Goal: Check status: Check status

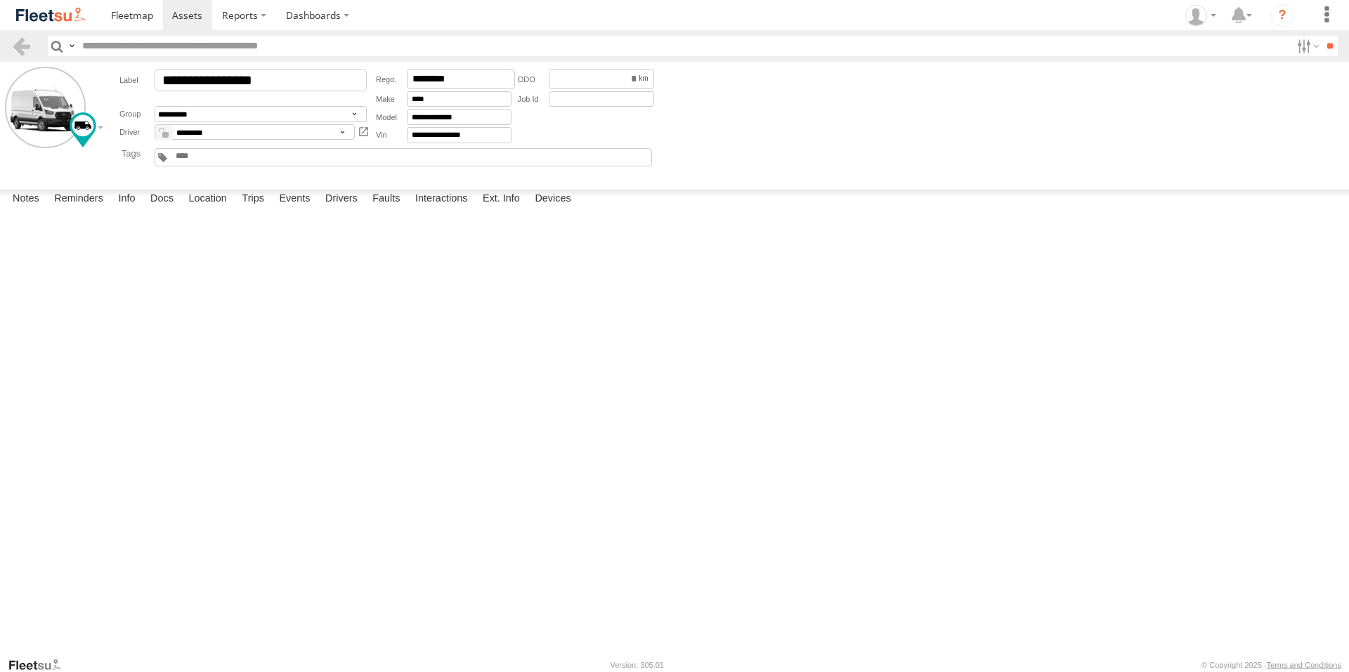
scroll to position [122, 0]
click at [182, 22] on span at bounding box center [187, 14] width 30 height 13
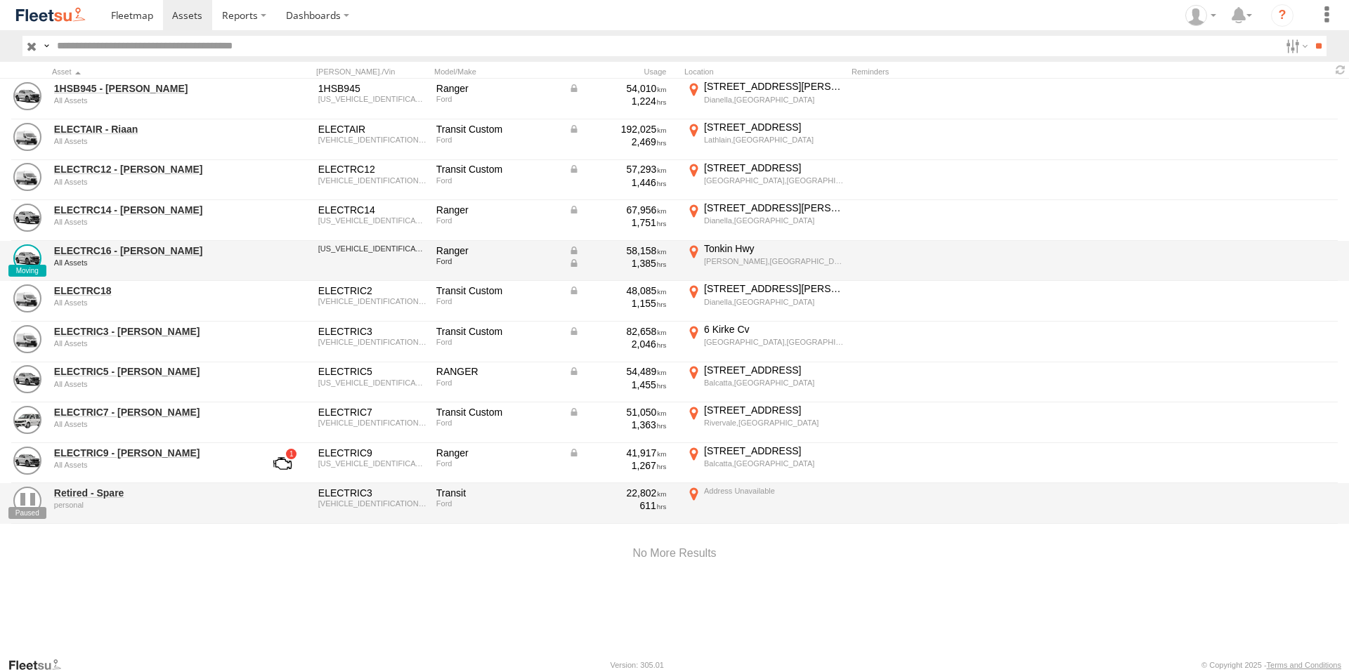
click at [100, 257] on div "ELECTRC16 - Johnny All Assets" at bounding box center [150, 261] width 197 height 38
click at [110, 250] on link "ELECTRC16 - Johnny" at bounding box center [150, 251] width 193 height 13
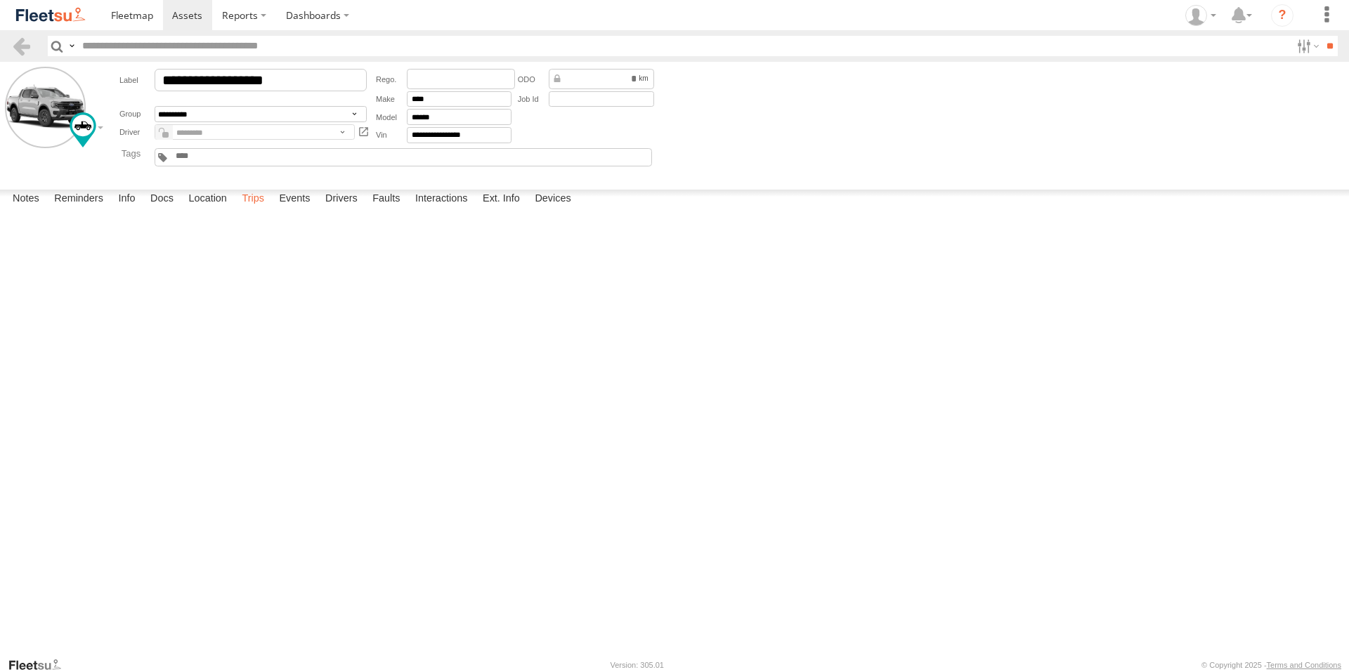
click at [254, 209] on label "Trips" at bounding box center [253, 200] width 37 height 20
click at [0, 0] on div "44 McCoy St" at bounding box center [0, 0] width 0 height 0
click at [0, 0] on div "Location Details ×" at bounding box center [0, 0] width 0 height 0
click at [0, 0] on label "×" at bounding box center [0, 0] width 0 height 0
click at [125, 17] on span at bounding box center [132, 14] width 42 height 13
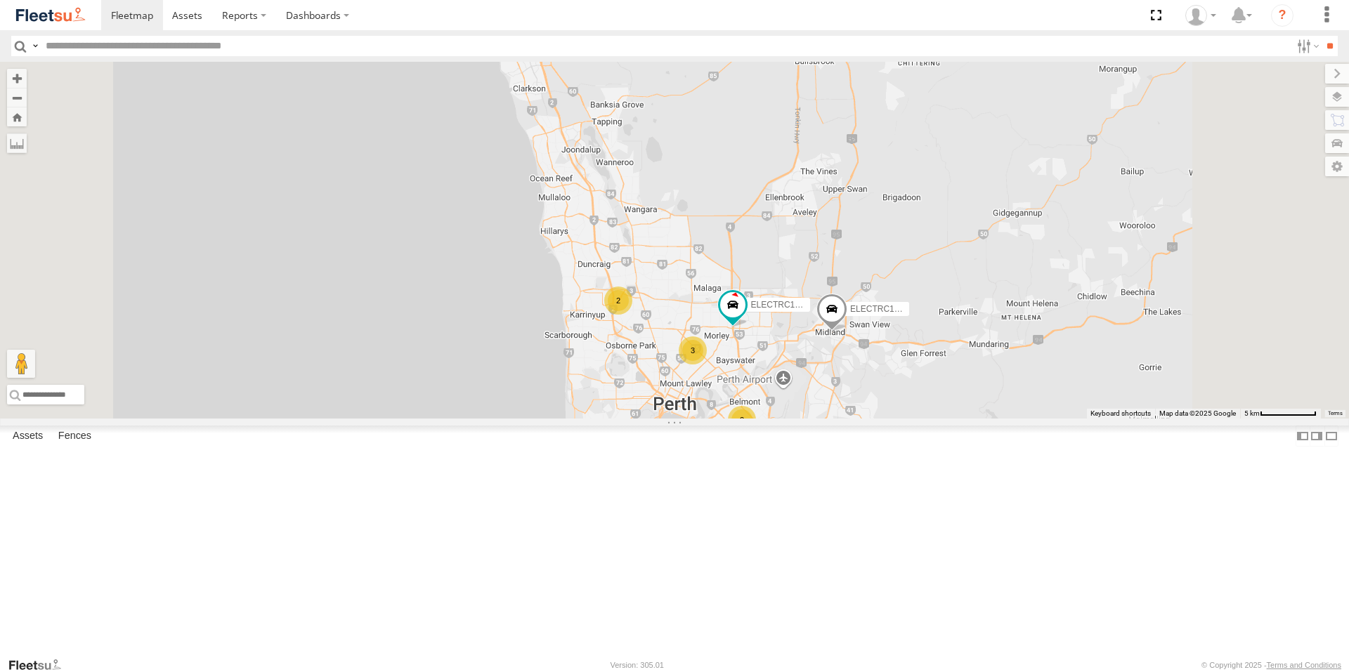
click at [0, 0] on span at bounding box center [0, 0] width 0 height 0
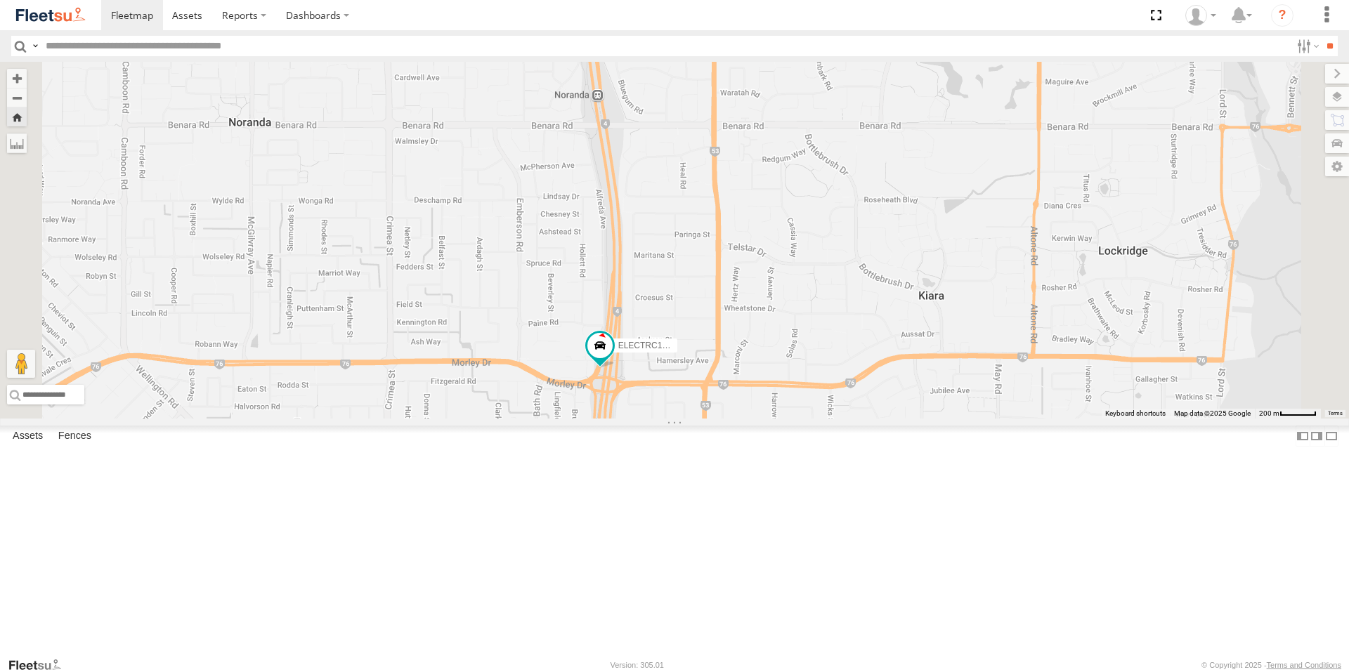
drag, startPoint x: 715, startPoint y: 245, endPoint x: 705, endPoint y: 410, distance: 165.4
click at [704, 409] on div "ELECTRC16 - Johnny" at bounding box center [674, 240] width 1349 height 357
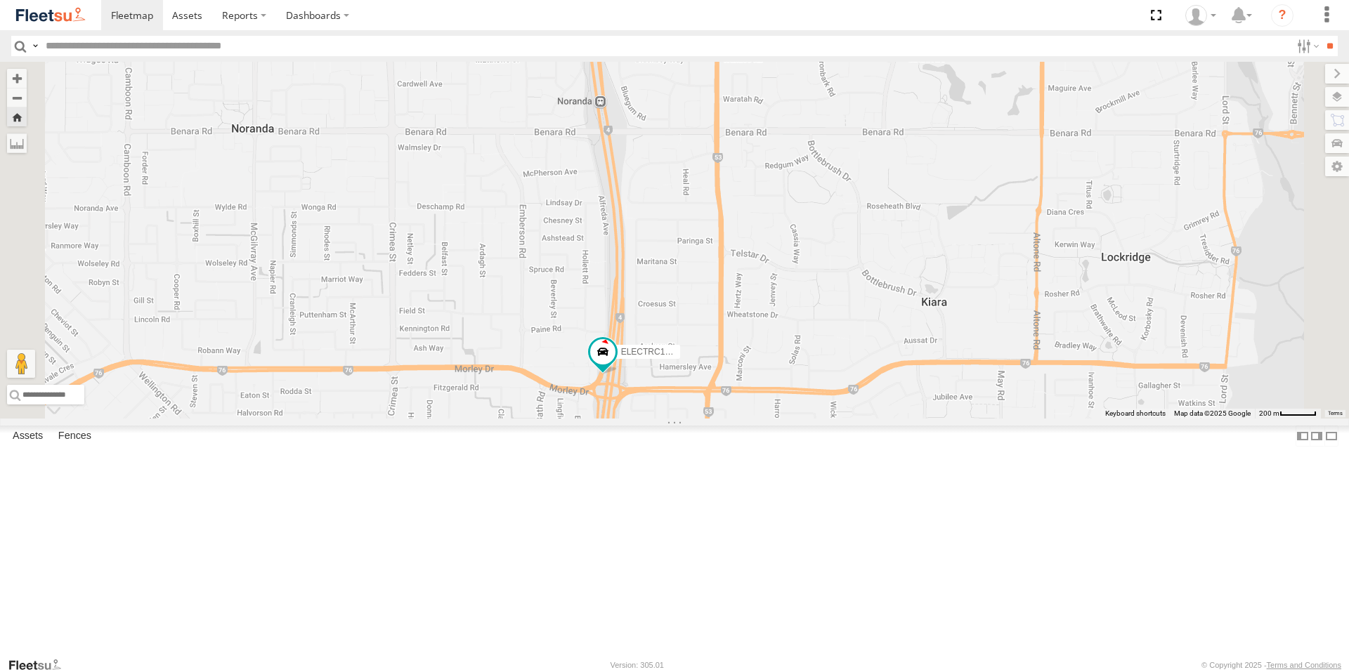
click at [0, 0] on div "ELECTRIC5 - [PERSON_NAME]" at bounding box center [0, 0] width 0 height 0
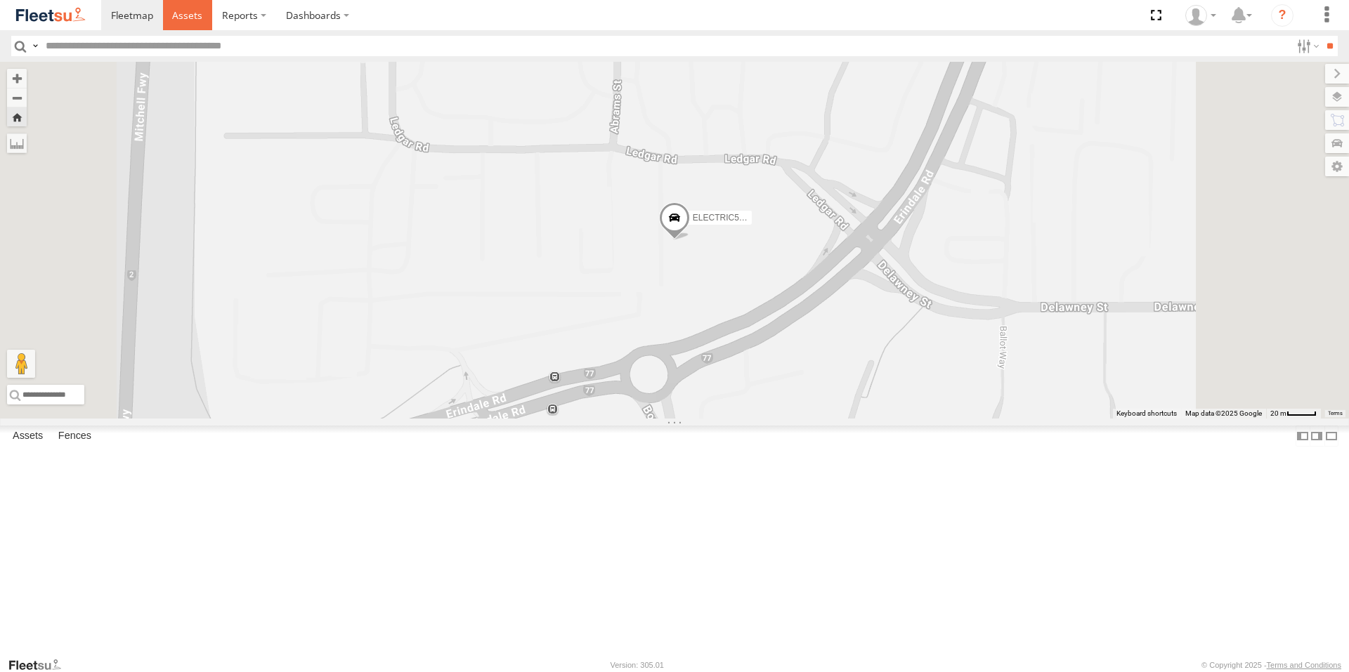
click at [178, 22] on span at bounding box center [187, 14] width 30 height 13
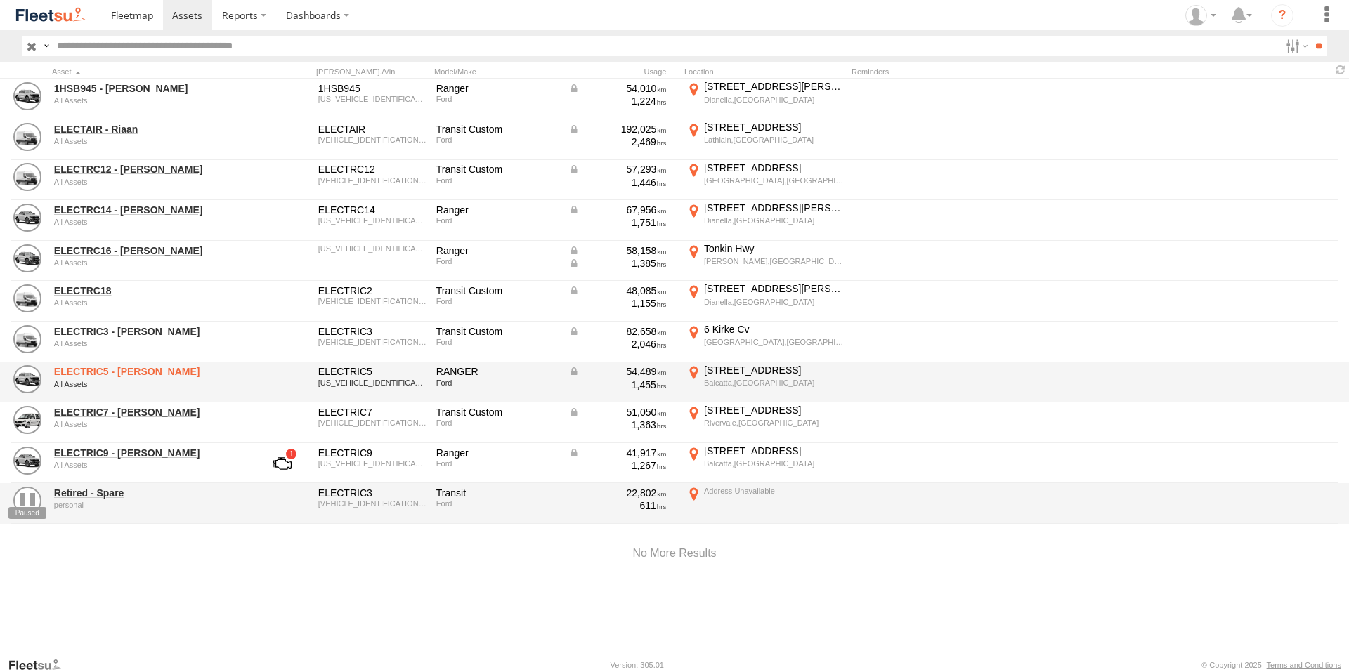
click at [113, 369] on link "ELECTRIC5 - George" at bounding box center [150, 371] width 193 height 13
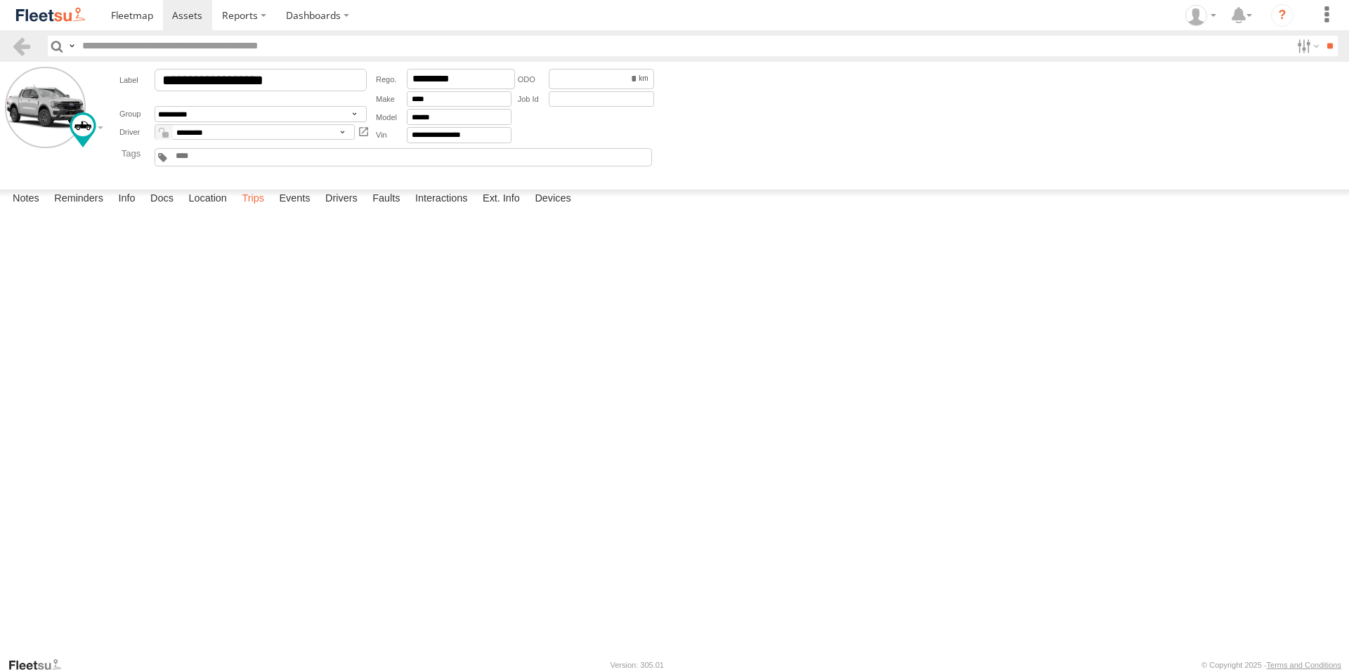
click at [249, 209] on label "Trips" at bounding box center [253, 200] width 37 height 20
click at [184, 17] on span at bounding box center [187, 14] width 30 height 13
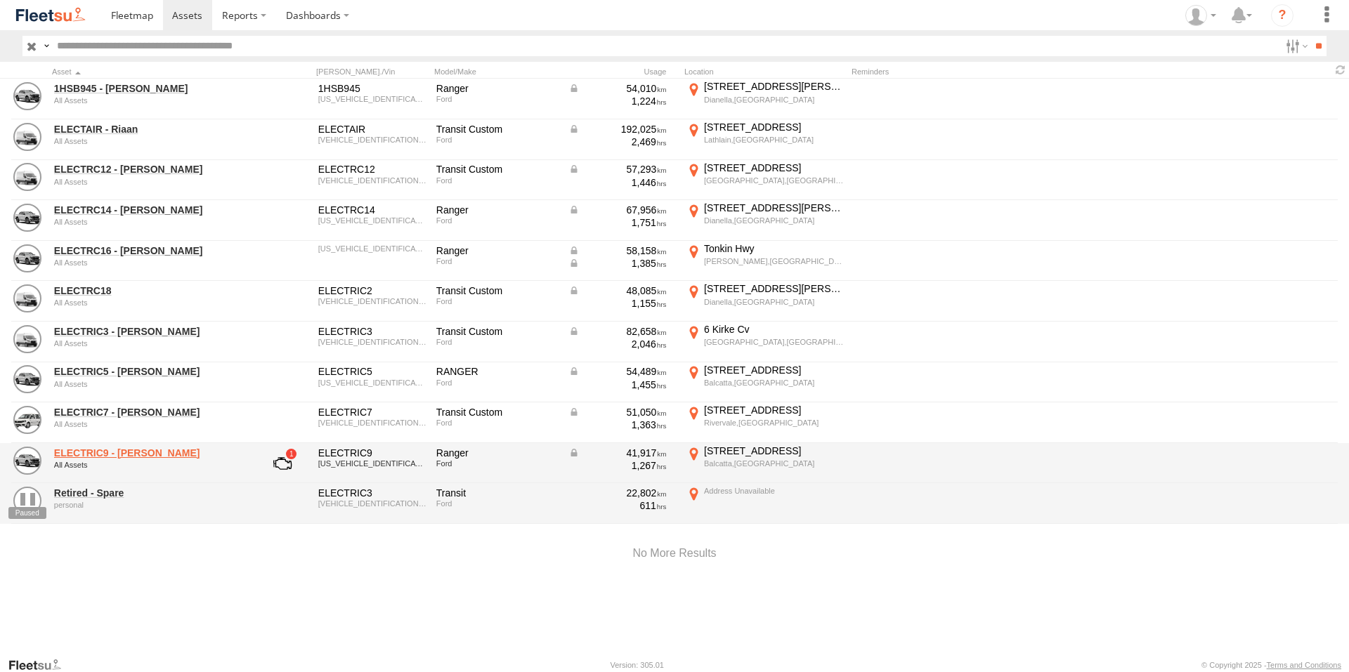
click at [110, 450] on link "ELECTRIC9 - [PERSON_NAME]" at bounding box center [150, 453] width 193 height 13
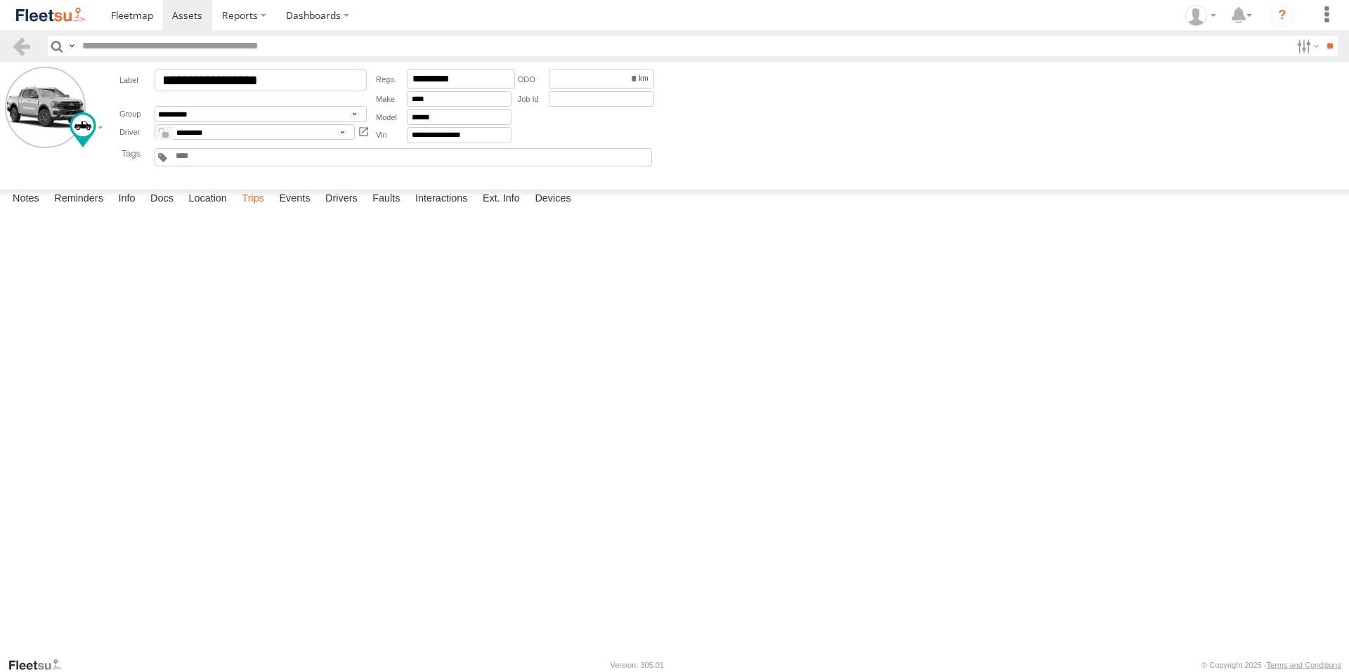
click at [261, 209] on label "Trips" at bounding box center [253, 200] width 37 height 20
